Goal: Use online tool/utility: Utilize a website feature to perform a specific function

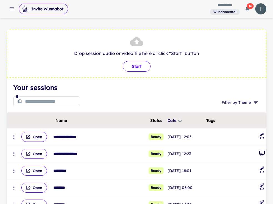
click at [135, 68] on button "Start" at bounding box center [137, 66] width 28 height 11
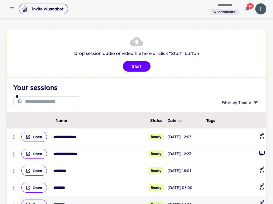
type input "**********"
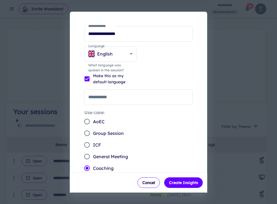
click at [118, 157] on span "General Meeting" at bounding box center [110, 156] width 35 height 7
click at [186, 182] on button "Create Insights" at bounding box center [183, 182] width 39 height 11
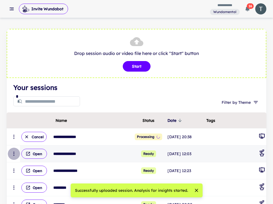
click at [17, 153] on button "scrollable content" at bounding box center [14, 154] width 12 height 12
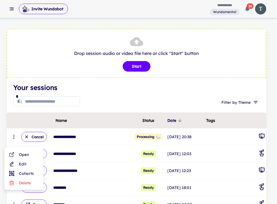
click at [27, 162] on li "Edit" at bounding box center [24, 163] width 34 height 9
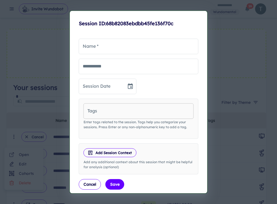
type input "**********"
type input "****"
type input "**********"
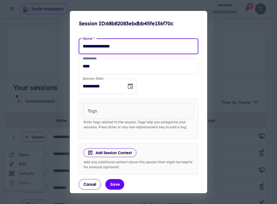
drag, startPoint x: 129, startPoint y: 47, endPoint x: 72, endPoint y: 47, distance: 56.9
click at [72, 47] on div "**********" at bounding box center [138, 102] width 139 height 184
type input "*****"
click at [117, 188] on button "Save" at bounding box center [115, 184] width 19 height 11
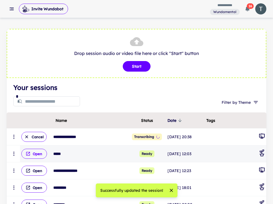
click at [39, 156] on button "Open" at bounding box center [34, 154] width 26 height 10
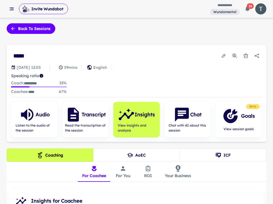
scroll to position [122, 0]
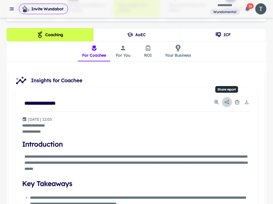
click at [227, 101] on icon "Share report" at bounding box center [227, 102] width 6 height 6
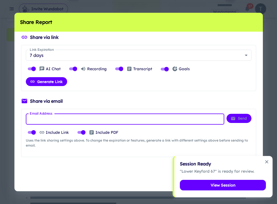
paste input "**********"
type input "**********"
click at [269, 161] on icon "Dismiss notification" at bounding box center [267, 162] width 6 height 6
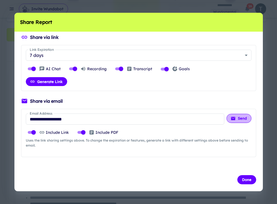
click at [237, 118] on button "Send" at bounding box center [239, 118] width 25 height 9
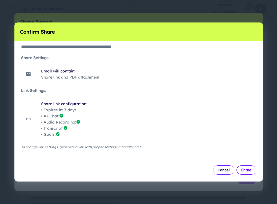
click at [249, 173] on button "Share" at bounding box center [247, 170] width 20 height 9
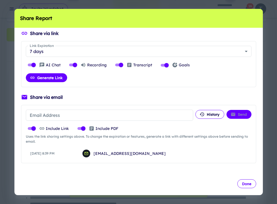
click at [248, 184] on button "Done" at bounding box center [246, 183] width 19 height 9
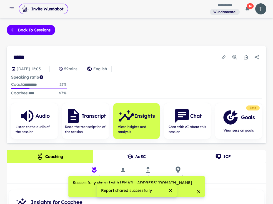
click at [11, 12] on button "button" at bounding box center [12, 9] width 10 height 10
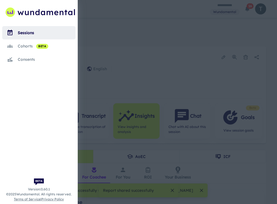
click at [29, 32] on div "sessions" at bounding box center [47, 33] width 58 height 6
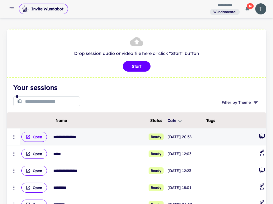
click at [39, 136] on button "Open" at bounding box center [34, 137] width 26 height 10
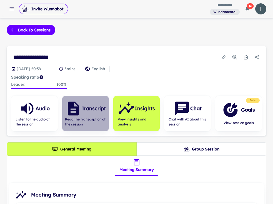
click at [84, 115] on div "Transcript" at bounding box center [85, 108] width 41 height 17
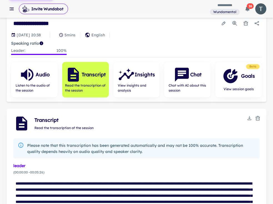
scroll to position [36, 0]
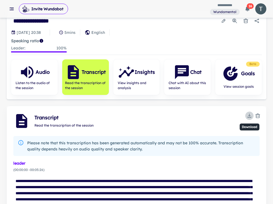
click at [247, 116] on icon "Download" at bounding box center [250, 116] width 6 height 6
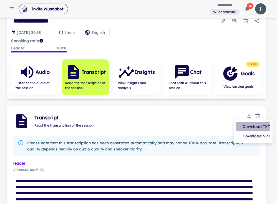
click at [254, 124] on li "Download TXT" at bounding box center [253, 126] width 34 height 9
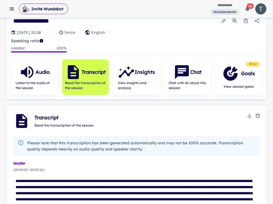
click at [249, 116] on icon "Download" at bounding box center [250, 116] width 6 height 6
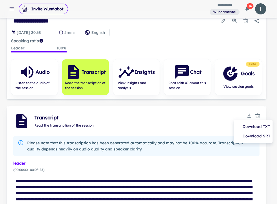
click at [251, 126] on li "Download TXT" at bounding box center [253, 126] width 34 height 9
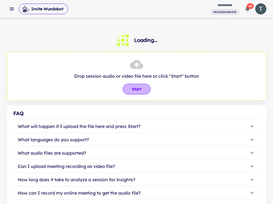
click at [138, 87] on button "Start" at bounding box center [137, 89] width 28 height 11
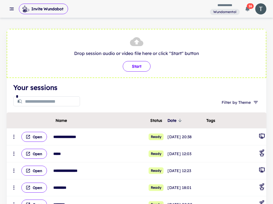
type input "**********"
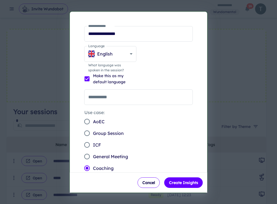
click at [119, 154] on span "General Meeting" at bounding box center [110, 156] width 35 height 7
click at [193, 182] on button "Create Insights" at bounding box center [183, 182] width 39 height 11
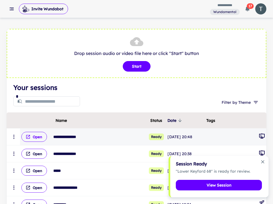
click at [38, 136] on button "Open" at bounding box center [34, 137] width 26 height 10
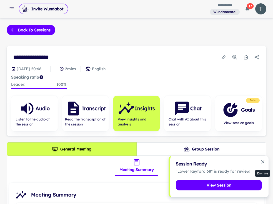
click at [262, 159] on icon "Dismiss notification" at bounding box center [263, 162] width 6 height 6
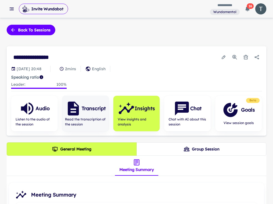
click at [93, 121] on span "Read the transcription of the session" at bounding box center [85, 122] width 41 height 10
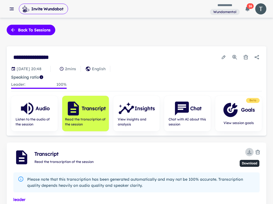
click at [247, 152] on icon "Download" at bounding box center [250, 152] width 6 height 6
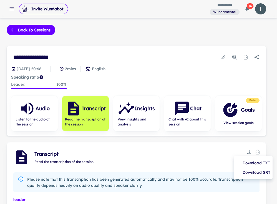
click at [251, 162] on li "Download TXT" at bounding box center [253, 162] width 34 height 9
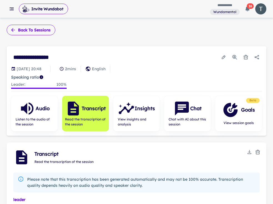
click at [34, 32] on button "Back to sessions" at bounding box center [31, 30] width 49 height 11
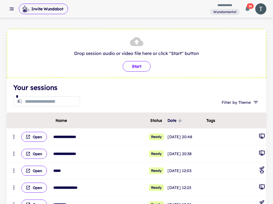
click at [133, 67] on button "Start" at bounding box center [137, 66] width 28 height 11
type input "**********"
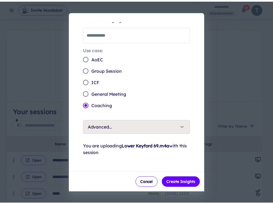
scroll to position [63, 0]
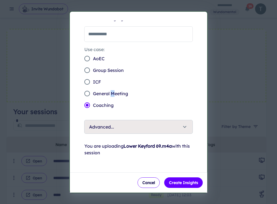
click at [112, 95] on span "General Meeting" at bounding box center [110, 93] width 35 height 7
click at [74, 91] on div "**********" at bounding box center [138, 102] width 139 height 182
click at [194, 185] on button "Create Insights" at bounding box center [183, 182] width 39 height 11
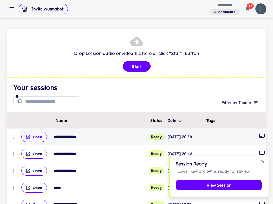
click at [44, 137] on button "Open" at bounding box center [34, 137] width 26 height 10
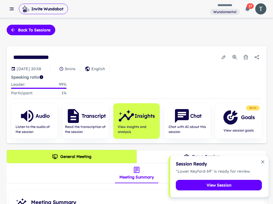
click at [265, 163] on icon "Dismiss notification" at bounding box center [263, 162] width 6 height 6
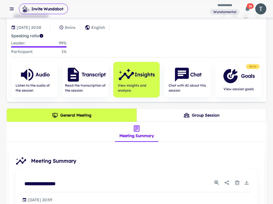
scroll to position [104, 0]
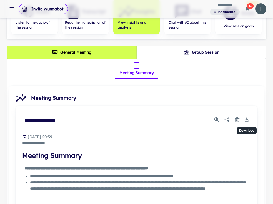
click at [247, 121] on icon "Download" at bounding box center [247, 120] width 6 height 6
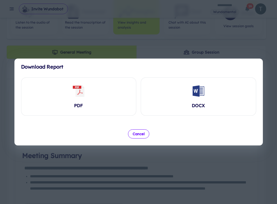
click at [142, 134] on button "Cancel" at bounding box center [138, 133] width 21 height 9
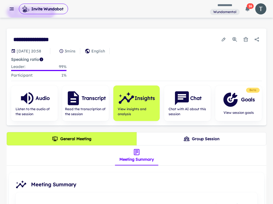
scroll to position [0, 0]
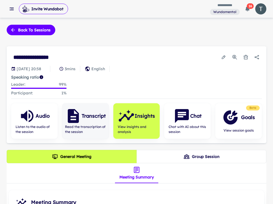
click at [97, 115] on h6 "Transcript" at bounding box center [94, 116] width 24 height 8
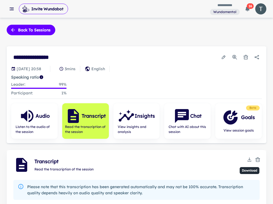
click at [248, 160] on icon "Download" at bounding box center [250, 160] width 6 height 6
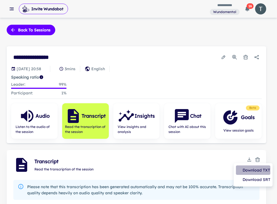
click at [253, 168] on li "Download TXT" at bounding box center [253, 170] width 34 height 9
